Goal: Information Seeking & Learning: Learn about a topic

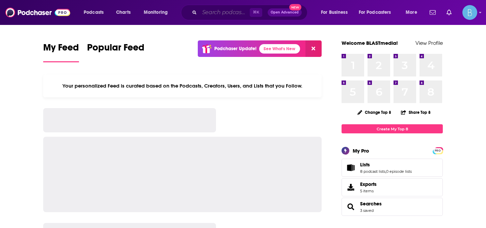
click at [209, 15] on input "Search podcasts, credits, & more..." at bounding box center [224, 12] width 50 height 11
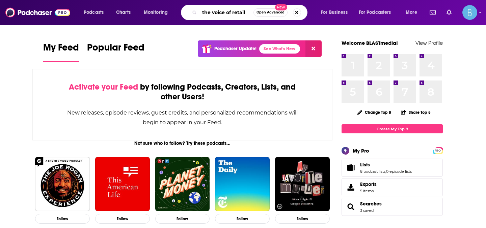
type input "the voice of retail"
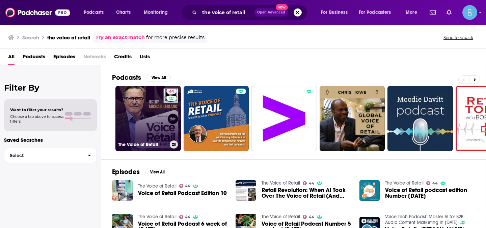
click at [151, 128] on link "44 The Voice of Retail" at bounding box center [147, 118] width 65 height 65
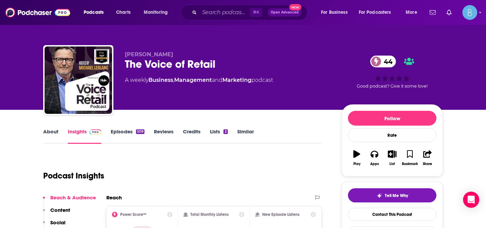
click at [51, 131] on link "About" at bounding box center [50, 137] width 15 height 16
